Goal: Use online tool/utility: Utilize a website feature to perform a specific function

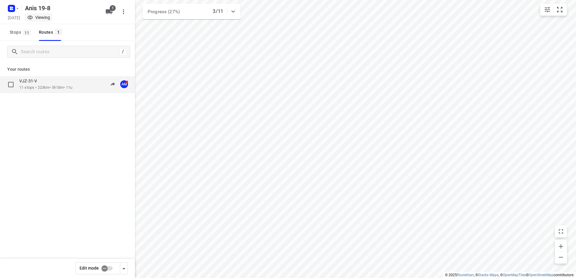
click at [37, 89] on p "11 stops • 223km • 5h18m • 11u" at bounding box center [45, 88] width 53 height 6
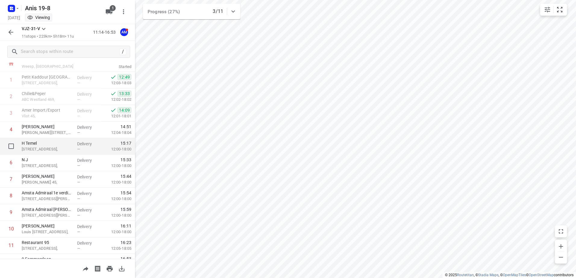
scroll to position [33, 0]
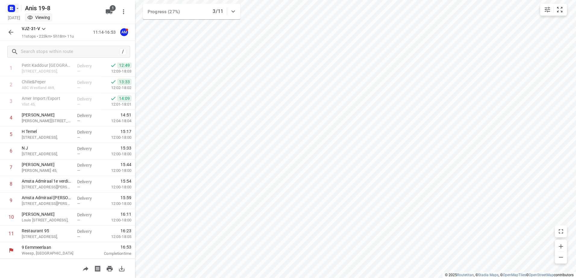
click at [17, 8] on icon "button" at bounding box center [17, 8] width 5 height 5
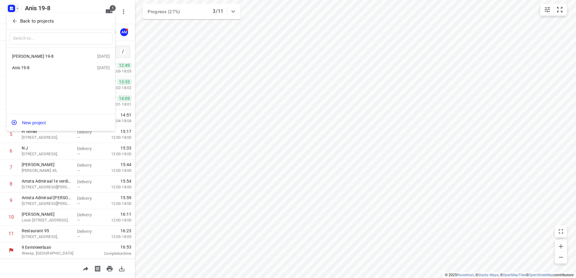
click at [29, 57] on div "Jeffrey 19-8" at bounding box center [46, 56] width 69 height 5
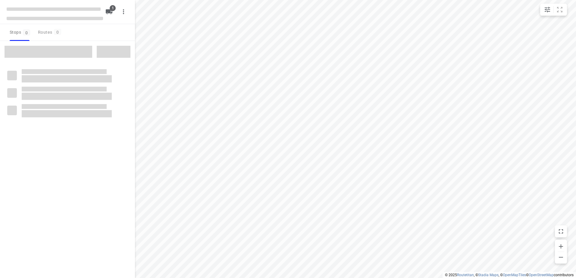
type input "distance"
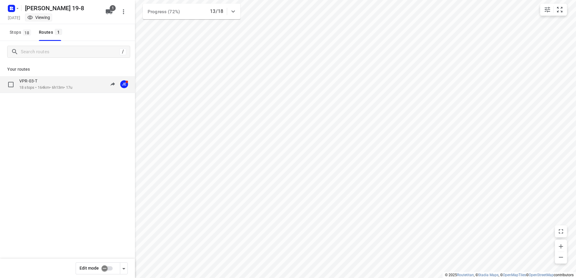
click at [38, 87] on p "18 stops • 164km • 6h13m • 17u" at bounding box center [45, 88] width 53 height 6
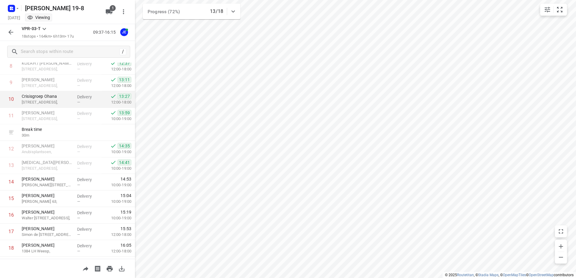
scroll to position [165, 0]
